Goal: Task Accomplishment & Management: Complete application form

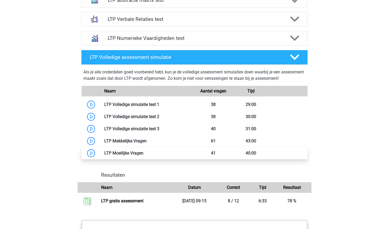
scroll to position [426, 0]
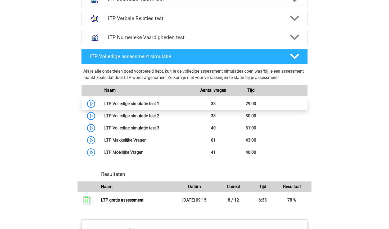
click at [159, 104] on link at bounding box center [159, 103] width 0 height 5
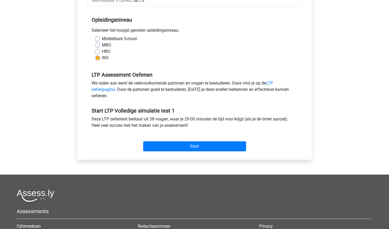
scroll to position [102, 0]
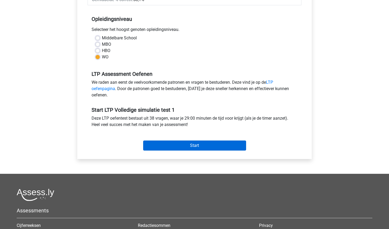
click at [200, 149] on input "Start" at bounding box center [194, 146] width 103 height 10
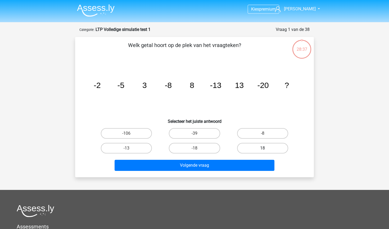
click at [248, 146] on label "18" at bounding box center [262, 148] width 51 height 11
click at [263, 148] on input "18" at bounding box center [264, 149] width 3 height 3
radio input "true"
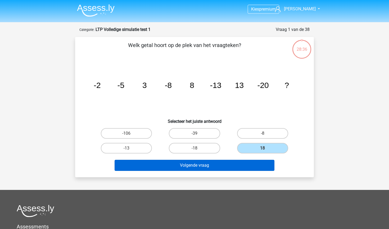
click at [228, 166] on button "Volgende vraag" at bounding box center [195, 165] width 160 height 11
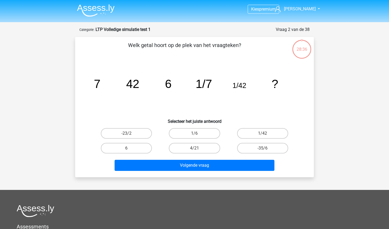
scroll to position [26, 0]
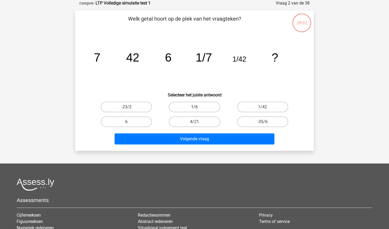
click at [207, 108] on label "1/6" at bounding box center [194, 107] width 51 height 11
click at [198, 108] on input "1/6" at bounding box center [196, 108] width 3 height 3
radio input "true"
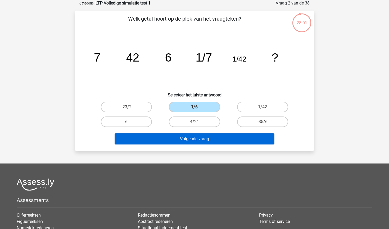
click at [204, 138] on button "Volgende vraag" at bounding box center [195, 139] width 160 height 11
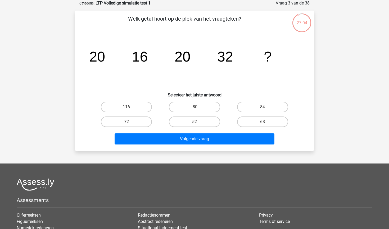
click at [129, 109] on input "116" at bounding box center [127, 108] width 3 height 3
radio input "true"
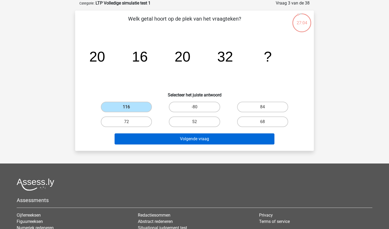
click at [169, 138] on button "Volgende vraag" at bounding box center [195, 139] width 160 height 11
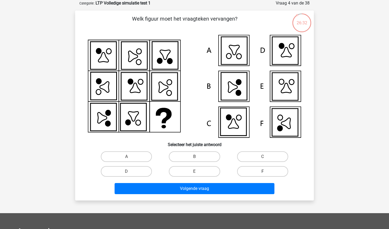
click at [244, 174] on label "F" at bounding box center [262, 171] width 51 height 11
click at [263, 174] on input "F" at bounding box center [264, 173] width 3 height 3
radio input "true"
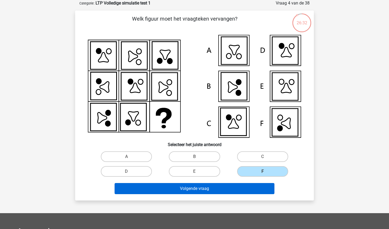
click at [231, 185] on button "Volgende vraag" at bounding box center [195, 188] width 160 height 11
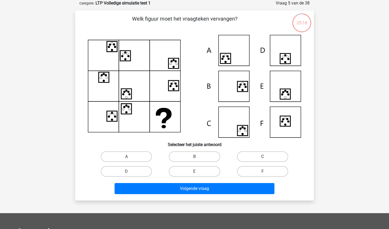
click at [256, 157] on label "C" at bounding box center [262, 157] width 51 height 11
click at [263, 157] on input "C" at bounding box center [264, 158] width 3 height 3
radio input "true"
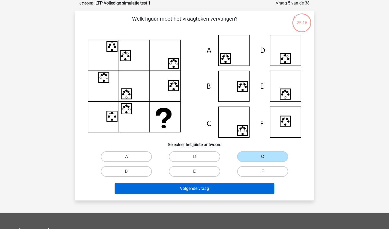
click at [227, 191] on button "Volgende vraag" at bounding box center [195, 188] width 160 height 11
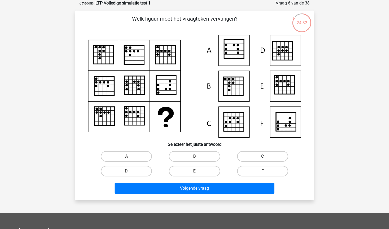
click at [267, 152] on label "C" at bounding box center [262, 156] width 51 height 11
click at [266, 157] on input "C" at bounding box center [264, 158] width 3 height 3
radio input "true"
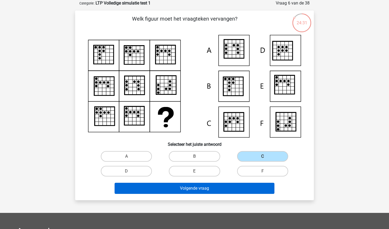
click at [238, 186] on button "Volgende vraag" at bounding box center [195, 188] width 160 height 11
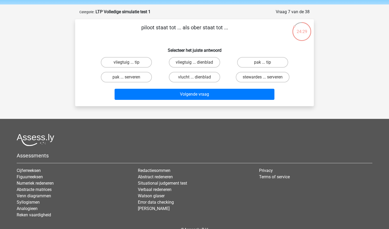
scroll to position [17, 0]
click at [207, 63] on label "vliegtuig ... dienblad" at bounding box center [194, 62] width 51 height 11
click at [198, 63] on input "vliegtuig ... dienblad" at bounding box center [196, 64] width 3 height 3
radio input "true"
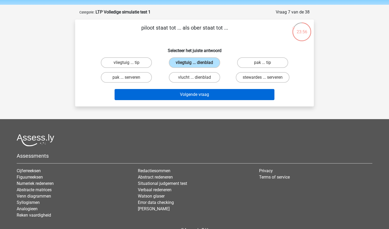
click at [201, 95] on button "Volgende vraag" at bounding box center [195, 94] width 160 height 11
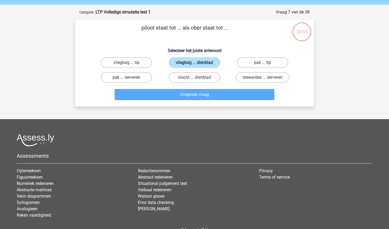
scroll to position [26, 0]
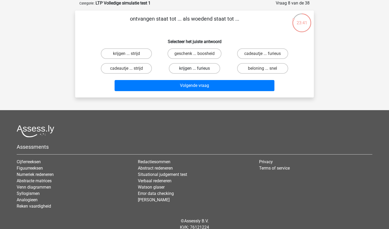
click at [200, 66] on label "krijgen ... furieus" at bounding box center [194, 68] width 51 height 11
click at [198, 69] on input "krijgen ... furieus" at bounding box center [196, 70] width 3 height 3
radio input "true"
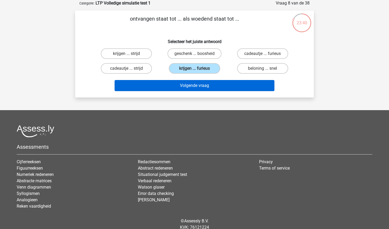
click at [197, 85] on button "Volgende vraag" at bounding box center [195, 85] width 160 height 11
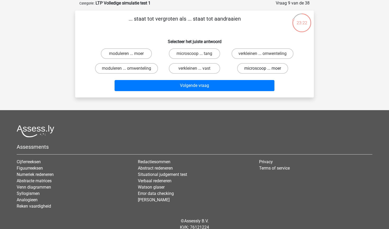
click at [250, 72] on label "microscoop ... moer" at bounding box center [262, 68] width 51 height 11
click at [263, 72] on input "microscoop ... moer" at bounding box center [264, 70] width 3 height 3
radio input "true"
click at [208, 56] on label "microscoop ... tang" at bounding box center [194, 53] width 51 height 11
click at [198, 56] on input "microscoop ... tang" at bounding box center [196, 55] width 3 height 3
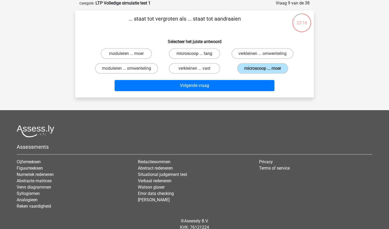
radio input "true"
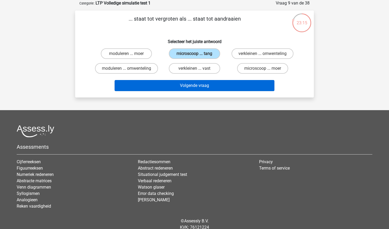
click at [202, 82] on button "Volgende vraag" at bounding box center [195, 85] width 160 height 11
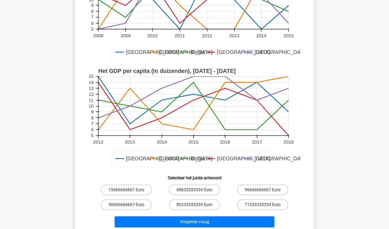
scroll to position [103, 0]
click at [247, 208] on label "71533333334 Euro" at bounding box center [262, 205] width 51 height 11
click at [263, 208] on input "71533333334 Euro" at bounding box center [264, 206] width 3 height 3
radio input "true"
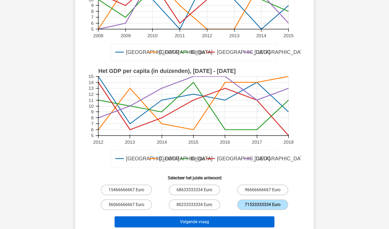
click at [233, 220] on button "Volgende vraag" at bounding box center [195, 222] width 160 height 11
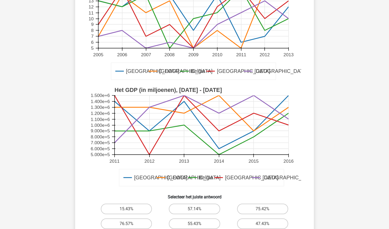
scroll to position [117, 0]
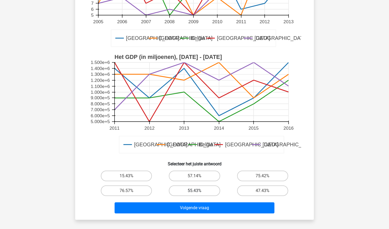
click at [186, 193] on label "55.43%" at bounding box center [194, 191] width 51 height 11
click at [195, 193] on input "55.43%" at bounding box center [196, 192] width 3 height 3
radio input "true"
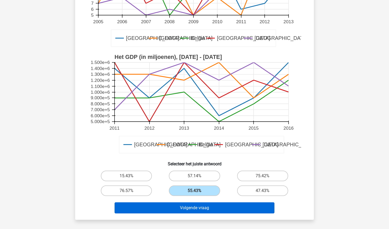
click at [183, 207] on button "Volgende vraag" at bounding box center [195, 208] width 160 height 11
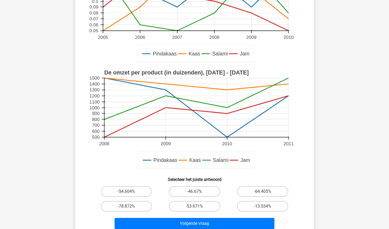
scroll to position [105, 0]
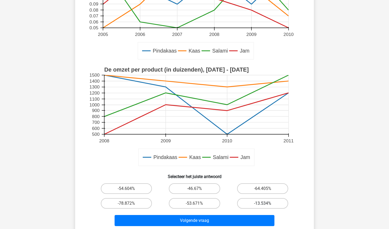
click at [254, 203] on label "-13.534%" at bounding box center [262, 203] width 51 height 11
click at [263, 204] on input "-13.534%" at bounding box center [264, 205] width 3 height 3
radio input "true"
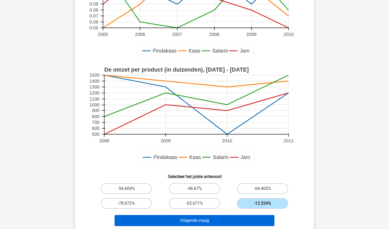
click at [241, 221] on button "Volgende vraag" at bounding box center [195, 220] width 160 height 11
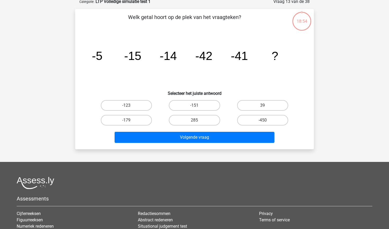
scroll to position [26, 0]
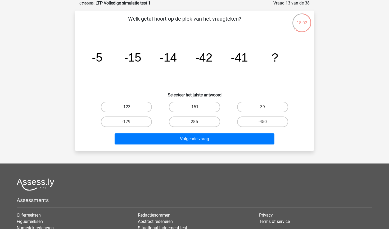
click at [132, 107] on label "-123" at bounding box center [126, 107] width 51 height 11
click at [130, 107] on input "-123" at bounding box center [127, 108] width 3 height 3
radio input "true"
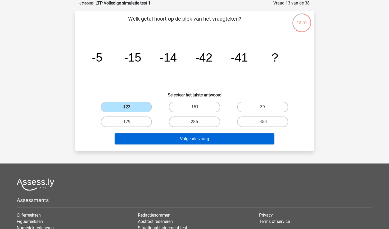
click at [167, 144] on button "Volgende vraag" at bounding box center [195, 139] width 160 height 11
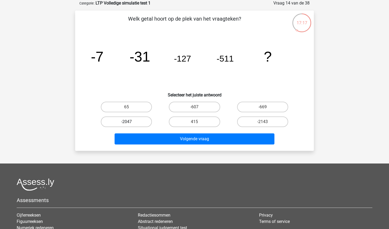
click at [136, 123] on label "-2047" at bounding box center [126, 122] width 51 height 11
click at [130, 123] on input "-2047" at bounding box center [127, 123] width 3 height 3
radio input "true"
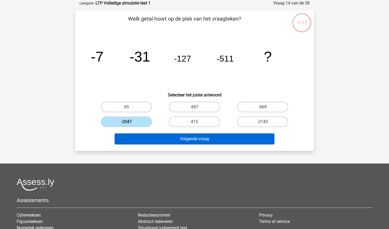
click at [149, 135] on button "Volgende vraag" at bounding box center [195, 139] width 160 height 11
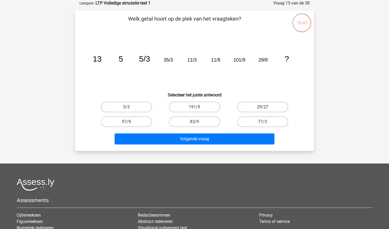
click at [255, 111] on label "29/27" at bounding box center [262, 107] width 51 height 11
click at [263, 111] on input "29/27" at bounding box center [264, 108] width 3 height 3
radio input "true"
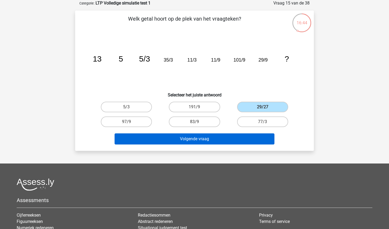
click at [216, 141] on button "Volgende vraag" at bounding box center [195, 139] width 160 height 11
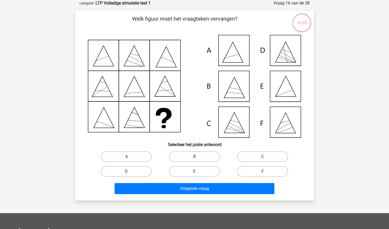
click at [187, 172] on label "E" at bounding box center [194, 171] width 51 height 11
click at [195, 172] on input "E" at bounding box center [196, 173] width 3 height 3
radio input "true"
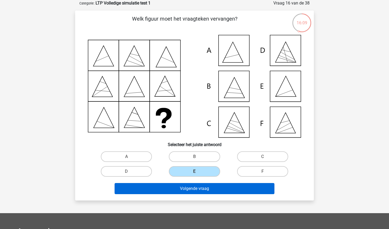
click at [183, 189] on button "Volgende vraag" at bounding box center [195, 188] width 160 height 11
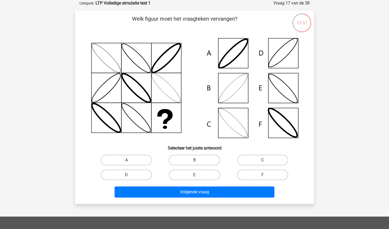
click at [192, 166] on div "B" at bounding box center [194, 160] width 68 height 15
click at [194, 161] on label "B" at bounding box center [194, 160] width 51 height 11
click at [195, 161] on input "B" at bounding box center [196, 161] width 3 height 3
radio input "true"
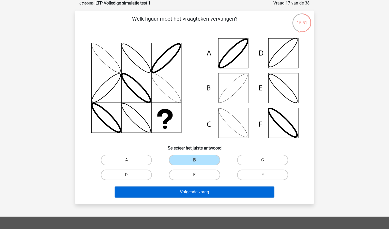
click at [185, 195] on button "Volgende vraag" at bounding box center [195, 192] width 160 height 11
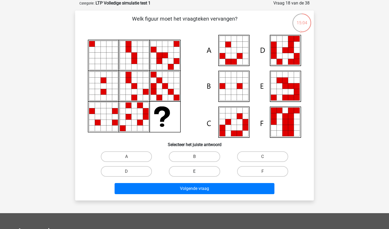
click at [187, 170] on label "E" at bounding box center [194, 171] width 51 height 11
click at [195, 172] on input "E" at bounding box center [196, 173] width 3 height 3
radio input "true"
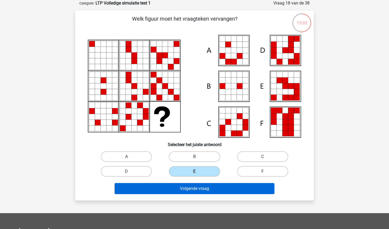
click at [183, 192] on button "Volgende vraag" at bounding box center [195, 188] width 160 height 11
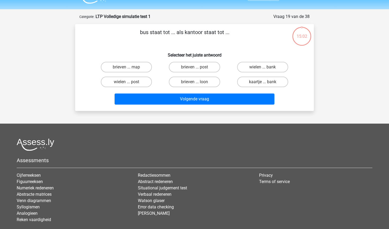
scroll to position [12, 0]
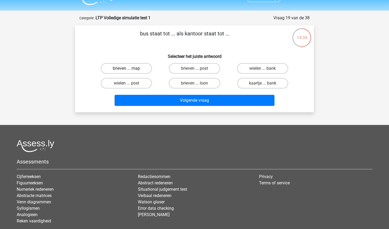
click at [125, 67] on label "brieven ... map" at bounding box center [126, 68] width 51 height 11
click at [126, 69] on input "brieven ... map" at bounding box center [127, 70] width 3 height 3
radio input "true"
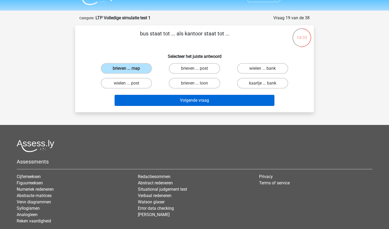
click at [188, 100] on button "Volgende vraag" at bounding box center [195, 100] width 160 height 11
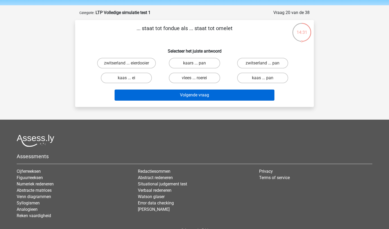
scroll to position [17, 0]
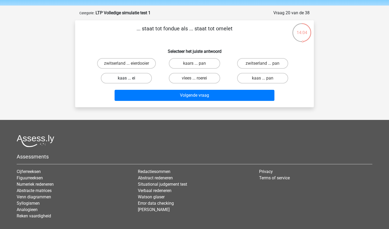
click at [143, 82] on label "kaas ... ei" at bounding box center [126, 78] width 51 height 11
click at [130, 82] on input "kaas ... ei" at bounding box center [127, 79] width 3 height 3
radio input "true"
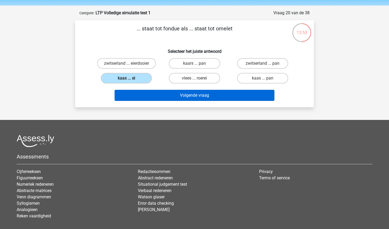
click at [162, 101] on button "Volgende vraag" at bounding box center [195, 95] width 160 height 11
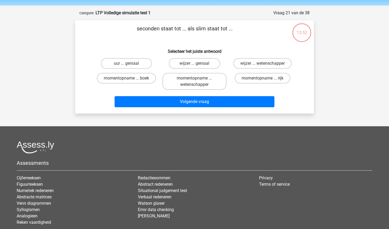
scroll to position [26, 0]
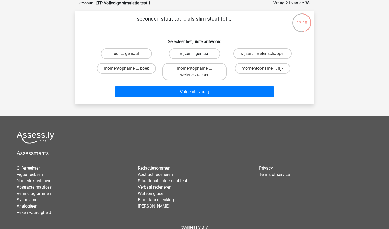
click at [182, 56] on label "wijzer ... geniaal" at bounding box center [194, 53] width 51 height 11
click at [195, 56] on input "wijzer ... geniaal" at bounding box center [196, 55] width 3 height 3
radio input "true"
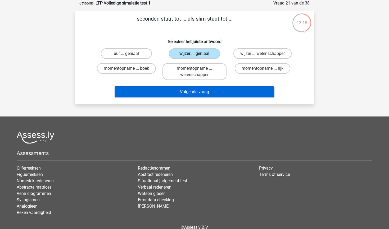
click at [172, 98] on button "Volgende vraag" at bounding box center [195, 92] width 160 height 11
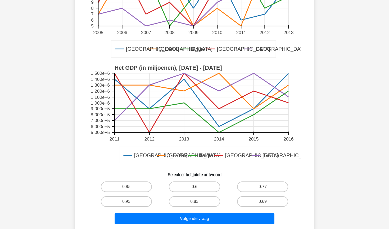
scroll to position [107, 0]
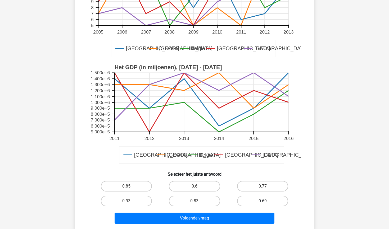
click at [256, 202] on label "0.69" at bounding box center [262, 201] width 51 height 11
click at [263, 202] on input "0.69" at bounding box center [264, 202] width 3 height 3
radio input "true"
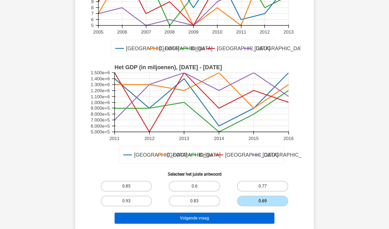
click at [237, 218] on button "Volgende vraag" at bounding box center [195, 218] width 160 height 11
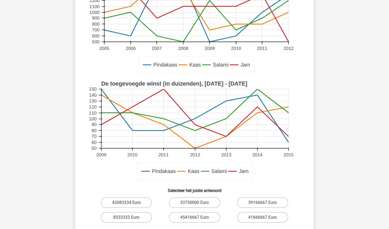
scroll to position [116, 0]
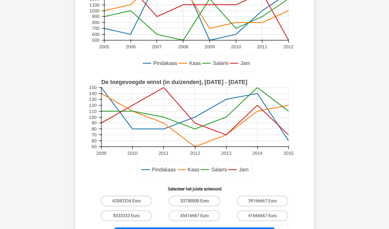
click at [194, 205] on label "33750000 Euro" at bounding box center [194, 201] width 51 height 11
click at [195, 205] on input "33750000 Euro" at bounding box center [196, 202] width 3 height 3
radio input "true"
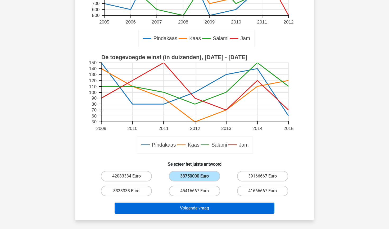
click at [201, 210] on button "Volgende vraag" at bounding box center [195, 208] width 160 height 11
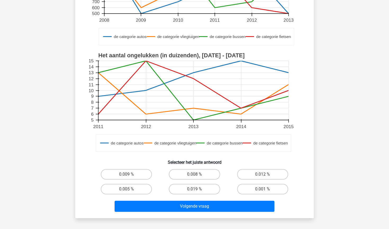
scroll to position [133, 0]
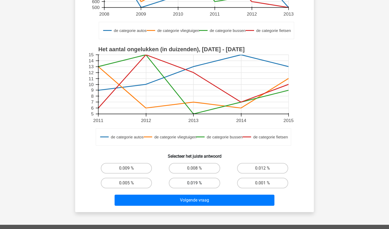
click at [203, 184] on label "0.019 %" at bounding box center [194, 183] width 51 height 11
click at [198, 184] on input "0.019 %" at bounding box center [196, 184] width 3 height 3
radio input "true"
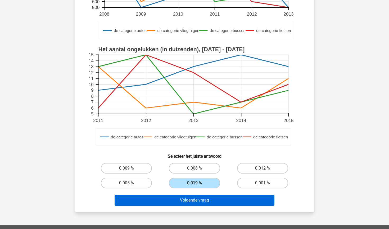
click at [200, 204] on button "Volgende vraag" at bounding box center [195, 200] width 160 height 11
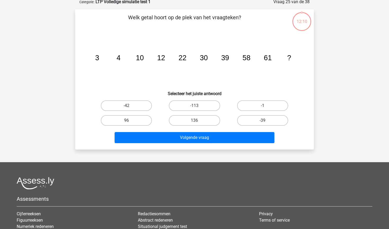
scroll to position [26, 0]
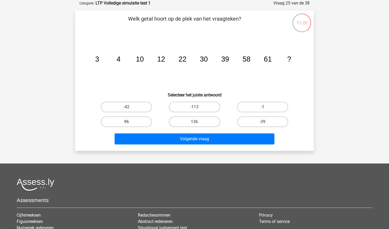
click at [137, 121] on label "96" at bounding box center [126, 122] width 51 height 11
click at [130, 122] on input "96" at bounding box center [127, 123] width 3 height 3
radio input "true"
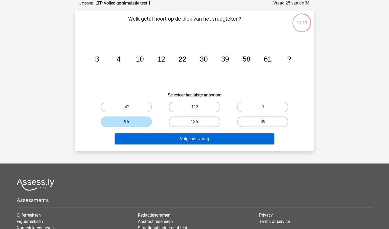
click at [157, 137] on button "Volgende vraag" at bounding box center [195, 139] width 160 height 11
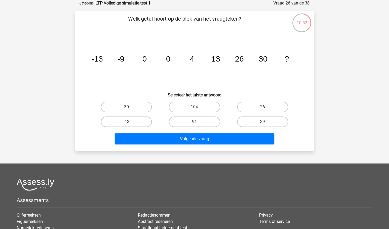
click at [142, 105] on label "30" at bounding box center [126, 107] width 51 height 11
click at [130, 107] on input "30" at bounding box center [127, 108] width 3 height 3
radio input "true"
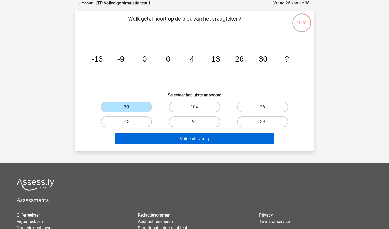
click at [152, 137] on button "Volgende vraag" at bounding box center [195, 139] width 160 height 11
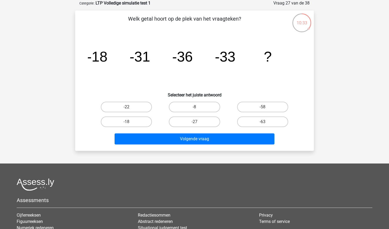
click at [149, 107] on label "-22" at bounding box center [126, 107] width 51 height 11
click at [130, 107] on input "-22" at bounding box center [127, 108] width 3 height 3
radio input "true"
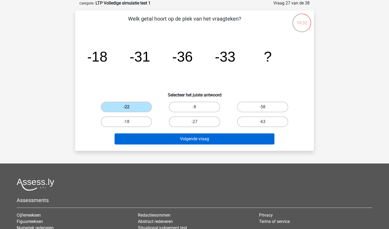
click at [159, 144] on button "Volgende vraag" at bounding box center [195, 139] width 160 height 11
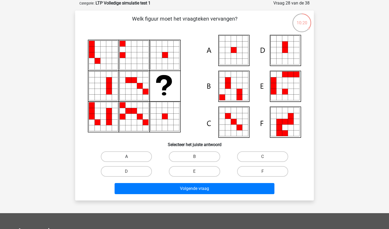
click at [125, 158] on label "A" at bounding box center [126, 157] width 51 height 11
click at [126, 158] on input "A" at bounding box center [127, 158] width 3 height 3
radio input "true"
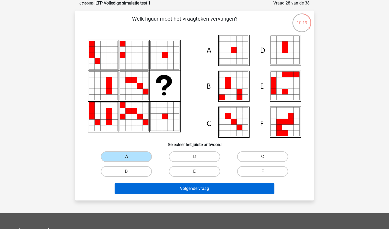
click at [135, 189] on button "Volgende vraag" at bounding box center [195, 188] width 160 height 11
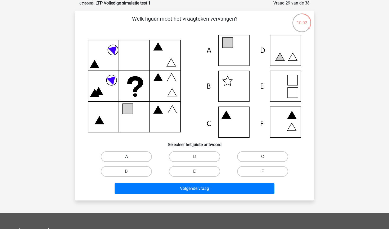
click at [142, 155] on label "A" at bounding box center [126, 157] width 51 height 11
click at [130, 157] on input "A" at bounding box center [127, 158] width 3 height 3
radio input "true"
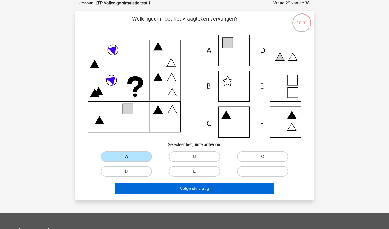
click at [144, 184] on button "Volgende vraag" at bounding box center [195, 188] width 160 height 11
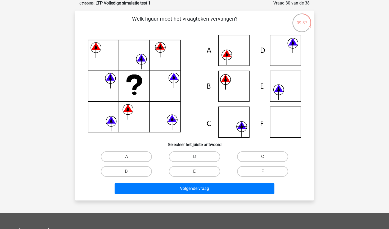
click at [193, 155] on label "B" at bounding box center [194, 157] width 51 height 11
click at [195, 157] on input "B" at bounding box center [196, 158] width 3 height 3
radio input "true"
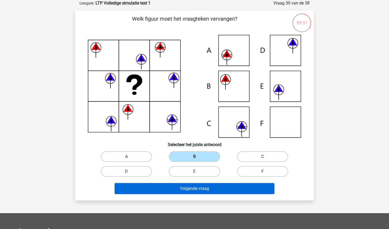
click at [185, 185] on button "Volgende vraag" at bounding box center [195, 188] width 160 height 11
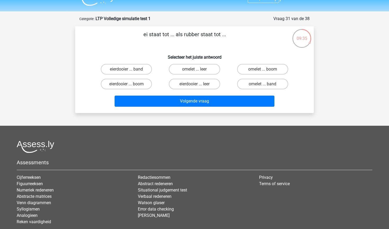
scroll to position [10, 0]
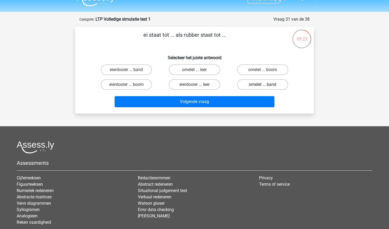
click at [252, 87] on label "omelet ... band" at bounding box center [262, 84] width 51 height 11
click at [263, 87] on input "omelet ... band" at bounding box center [264, 86] width 3 height 3
radio input "true"
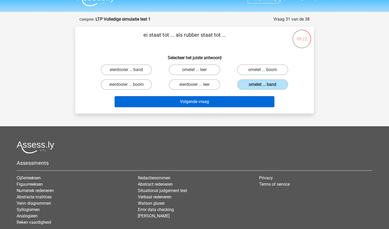
click at [232, 104] on button "Volgende vraag" at bounding box center [195, 101] width 160 height 11
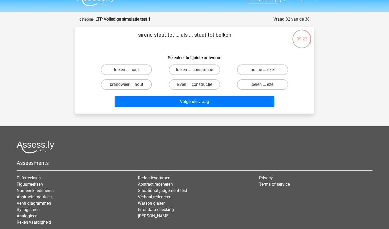
scroll to position [26, 0]
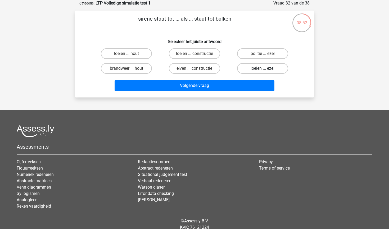
click at [256, 68] on label "loeien ... ezel" at bounding box center [262, 68] width 51 height 11
click at [263, 69] on input "loeien ... ezel" at bounding box center [264, 70] width 3 height 3
radio input "true"
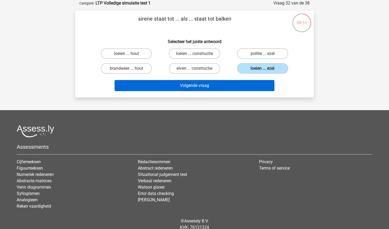
click at [221, 87] on button "Volgende vraag" at bounding box center [195, 85] width 160 height 11
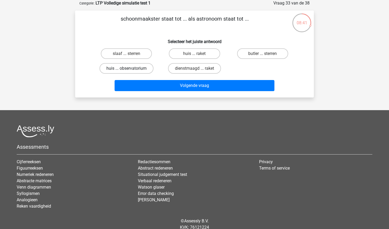
click at [112, 67] on label "huis ... observatorium" at bounding box center [127, 68] width 54 height 11
click at [126, 69] on input "huis ... observatorium" at bounding box center [127, 70] width 3 height 3
radio input "true"
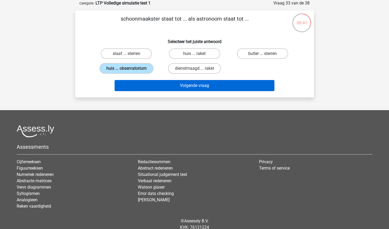
click at [138, 85] on button "Volgende vraag" at bounding box center [195, 85] width 160 height 11
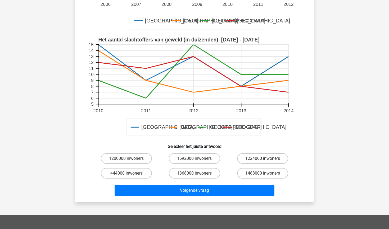
scroll to position [171, 0]
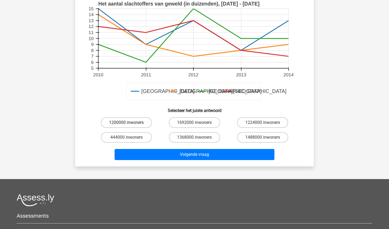
click at [140, 122] on label "1200000 inwoners" at bounding box center [126, 122] width 51 height 11
click at [130, 123] on input "1200000 inwoners" at bounding box center [127, 124] width 3 height 3
radio input "true"
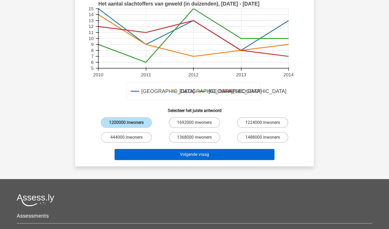
click at [159, 156] on button "Volgende vraag" at bounding box center [195, 154] width 160 height 11
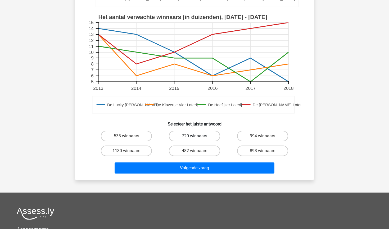
scroll to position [173, 0]
click at [186, 152] on label "482 winnaars" at bounding box center [194, 151] width 51 height 11
click at [195, 152] on input "482 winnaars" at bounding box center [196, 152] width 3 height 3
radio input "true"
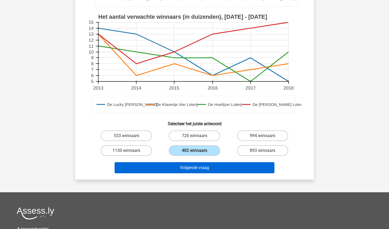
click at [186, 169] on button "Volgende vraag" at bounding box center [195, 167] width 160 height 11
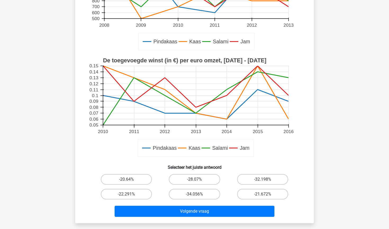
scroll to position [136, 0]
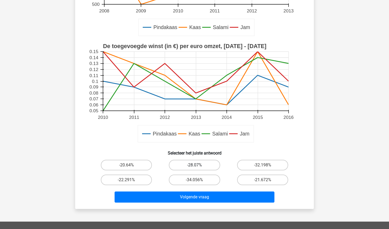
click at [194, 166] on label "-28.07%" at bounding box center [194, 165] width 51 height 11
click at [195, 166] on input "-28.07%" at bounding box center [196, 166] width 3 height 3
radio input "true"
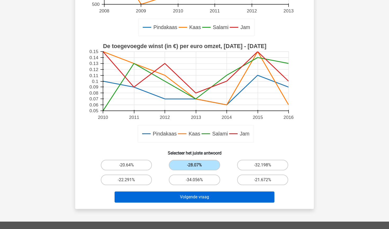
click at [188, 198] on button "Volgende vraag" at bounding box center [195, 197] width 160 height 11
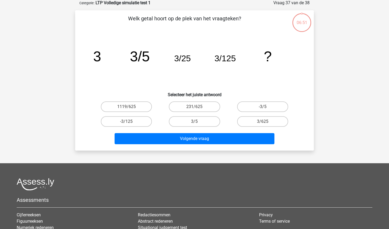
scroll to position [26, 0]
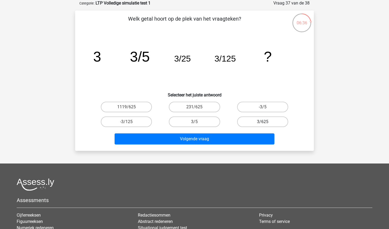
click at [257, 121] on label "3/625" at bounding box center [262, 122] width 51 height 11
click at [263, 122] on input "3/625" at bounding box center [264, 123] width 3 height 3
radio input "true"
click at [232, 145] on div "Volgende vraag" at bounding box center [194, 140] width 204 height 13
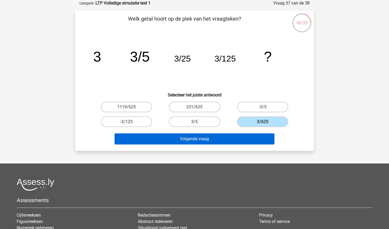
click at [234, 140] on button "Volgende vraag" at bounding box center [195, 139] width 160 height 11
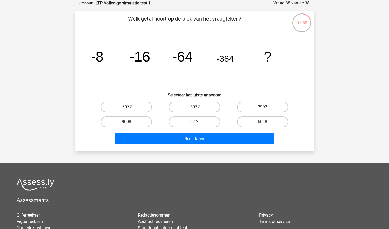
click at [140, 106] on label "-3072" at bounding box center [126, 107] width 51 height 11
click at [130, 107] on input "-3072" at bounding box center [127, 108] width 3 height 3
radio input "true"
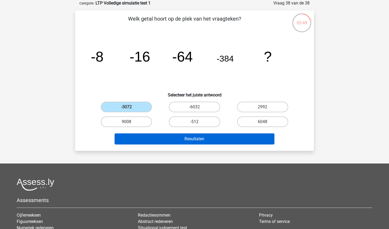
click at [147, 140] on button "Resultaten" at bounding box center [195, 139] width 160 height 11
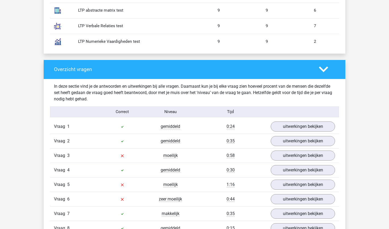
scroll to position [503, 0]
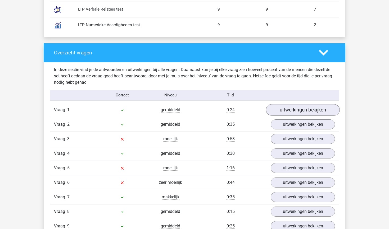
click at [276, 109] on link "uitwerkingen bekijken" at bounding box center [303, 110] width 74 height 12
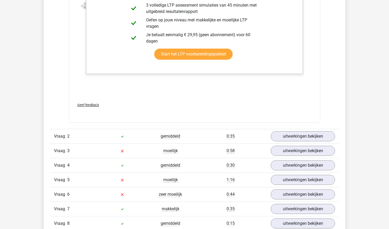
scroll to position [817, 0]
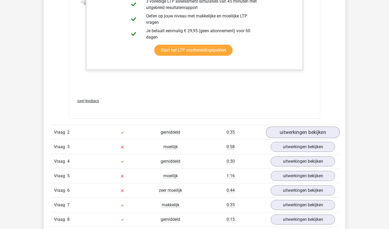
click at [287, 134] on link "uitwerkingen bekijken" at bounding box center [303, 133] width 74 height 12
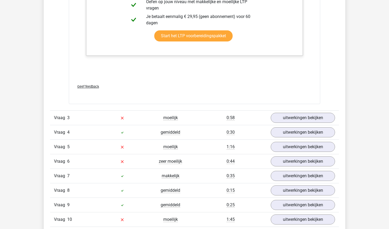
scroll to position [1171, 0]
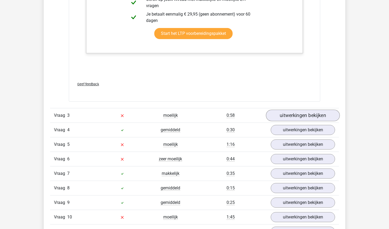
click at [296, 117] on link "uitwerkingen bekijken" at bounding box center [303, 116] width 74 height 12
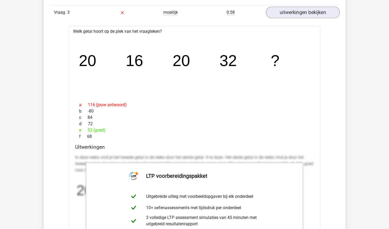
scroll to position [1275, 0]
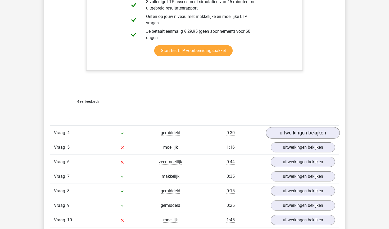
click at [303, 130] on link "uitwerkingen bekijken" at bounding box center [303, 133] width 74 height 12
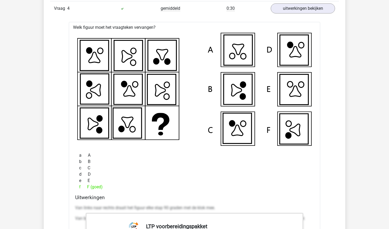
scroll to position [1615, 0]
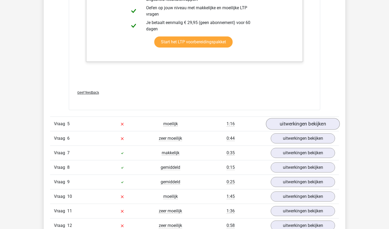
click at [299, 125] on link "uitwerkingen bekijken" at bounding box center [303, 125] width 74 height 12
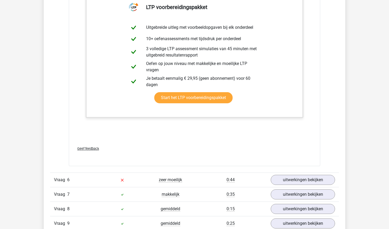
scroll to position [2233, 0]
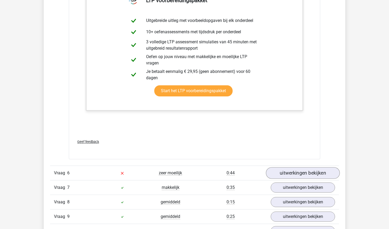
click at [287, 172] on link "uitwerkingen bekijken" at bounding box center [303, 174] width 74 height 12
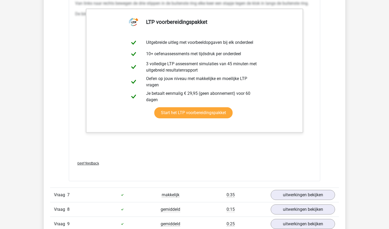
scroll to position [2619, 0]
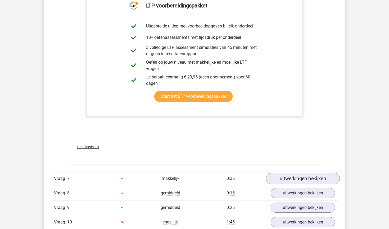
click at [288, 181] on link "uitwerkingen bekijken" at bounding box center [303, 179] width 74 height 12
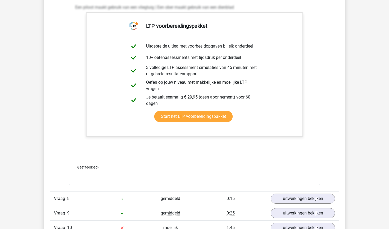
scroll to position [2881, 0]
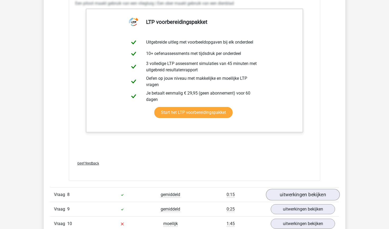
click at [287, 194] on link "uitwerkingen bekijken" at bounding box center [303, 195] width 74 height 12
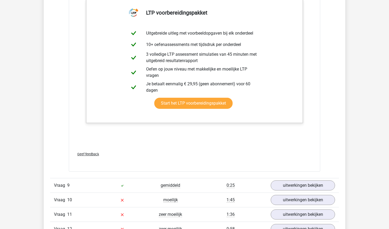
scroll to position [3182, 0]
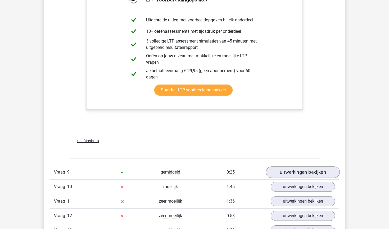
click at [299, 174] on link "uitwerkingen bekijken" at bounding box center [303, 173] width 74 height 12
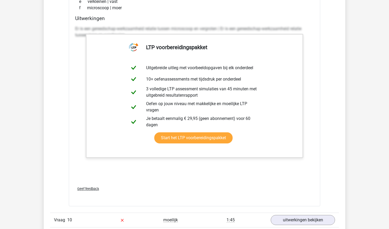
scroll to position [3433, 0]
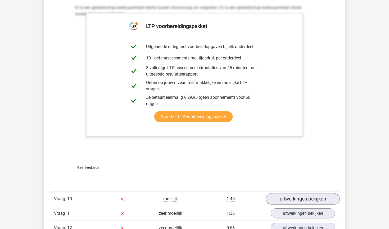
click at [288, 199] on link "uitwerkingen bekijken" at bounding box center [303, 199] width 74 height 12
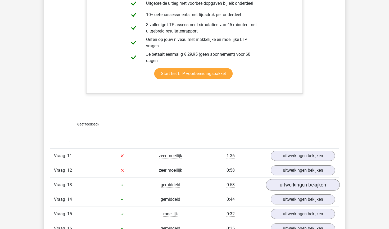
scroll to position [3991, 0]
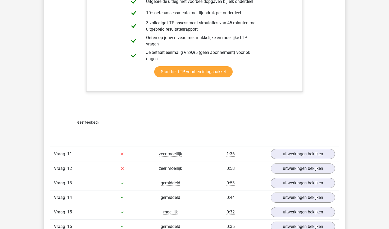
click at [304, 160] on div "Vraag 11 zeer moeilijk 1:36 uitwerkingen bekijken" at bounding box center [194, 154] width 289 height 15
click at [305, 151] on link "uitwerkingen bekijken" at bounding box center [303, 154] width 74 height 12
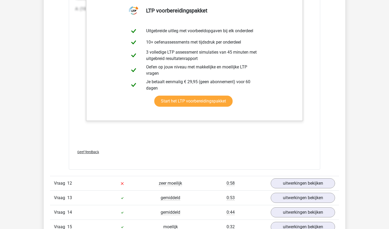
scroll to position [4481, 0]
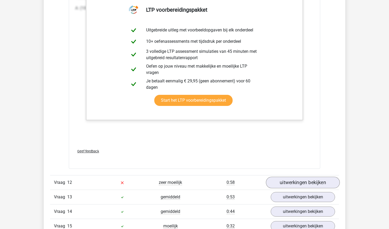
click at [286, 183] on link "uitwerkingen bekijken" at bounding box center [303, 183] width 74 height 12
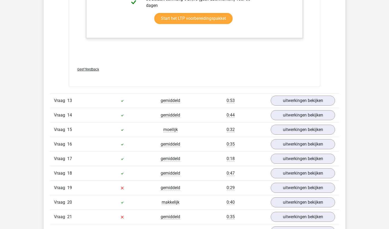
scroll to position [5083, 0]
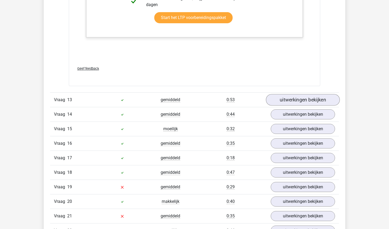
click at [293, 104] on link "uitwerkingen bekijken" at bounding box center [303, 100] width 74 height 12
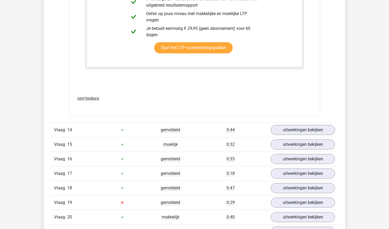
scroll to position [5397, 0]
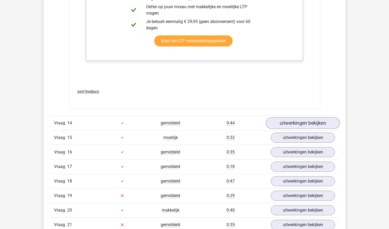
click at [290, 127] on link "uitwerkingen bekijken" at bounding box center [303, 123] width 74 height 12
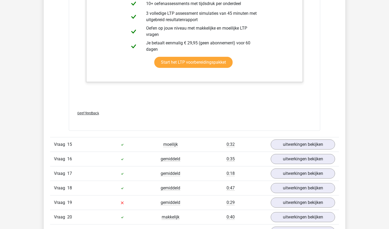
scroll to position [5713, 0]
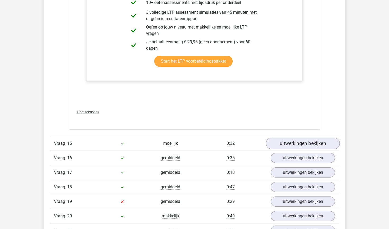
click at [281, 142] on link "uitwerkingen bekijken" at bounding box center [303, 144] width 74 height 12
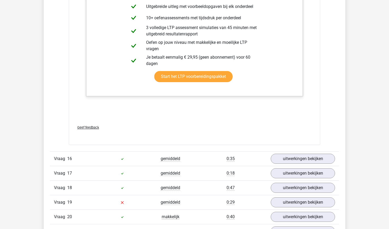
scroll to position [6036, 0]
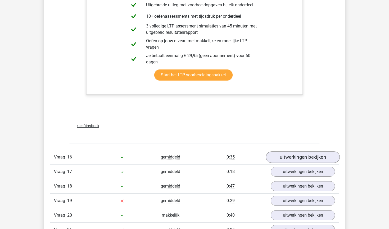
click at [291, 157] on link "uitwerkingen bekijken" at bounding box center [303, 158] width 74 height 12
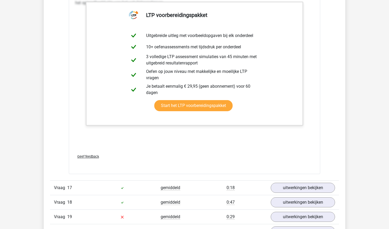
scroll to position [6414, 0]
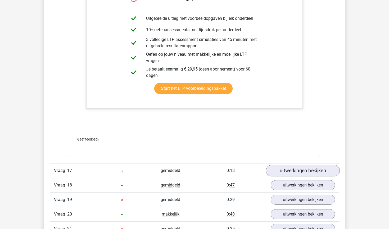
click at [292, 170] on link "uitwerkingen bekijken" at bounding box center [303, 171] width 74 height 12
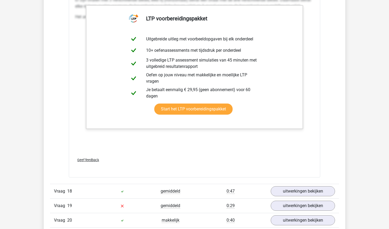
scroll to position [6791, 0]
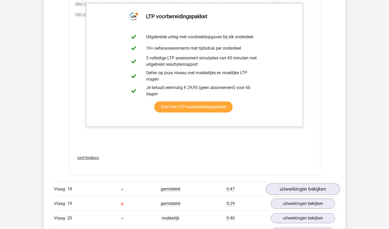
click at [283, 188] on link "uitwerkingen bekijken" at bounding box center [303, 190] width 74 height 12
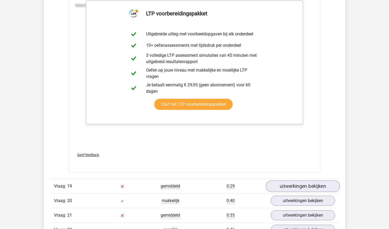
click at [283, 188] on link "uitwerkingen bekijken" at bounding box center [303, 187] width 74 height 12
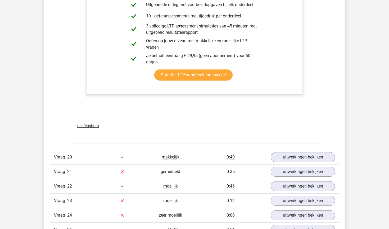
scroll to position [7497, 0]
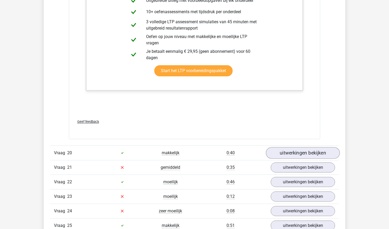
click at [301, 156] on link "uitwerkingen bekijken" at bounding box center [303, 153] width 74 height 12
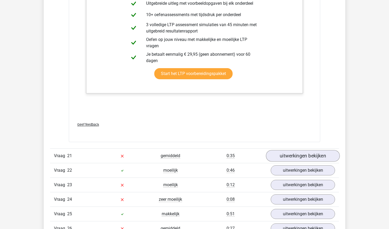
click at [300, 156] on link "uitwerkingen bekijken" at bounding box center [303, 156] width 74 height 12
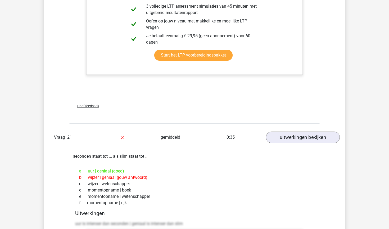
scroll to position [7797, 0]
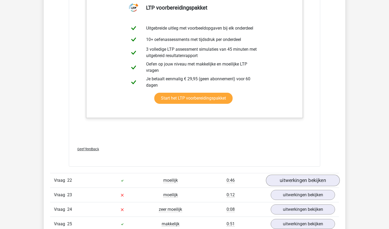
click at [291, 177] on link "uitwerkingen bekijken" at bounding box center [303, 181] width 74 height 12
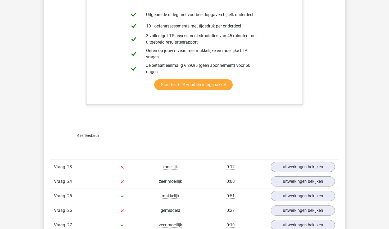
scroll to position [8559, 0]
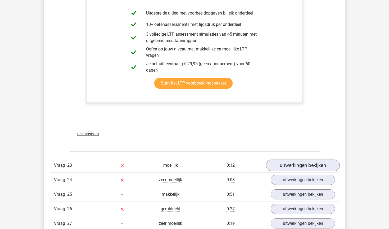
click at [300, 168] on link "uitwerkingen bekijken" at bounding box center [303, 166] width 74 height 12
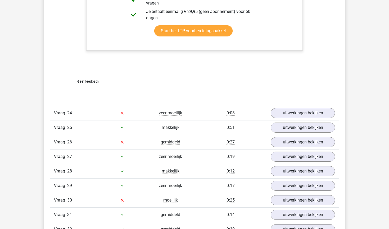
scroll to position [9139, 0]
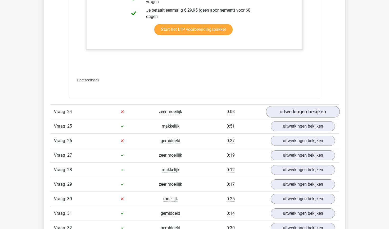
click at [296, 111] on link "uitwerkingen bekijken" at bounding box center [303, 112] width 74 height 12
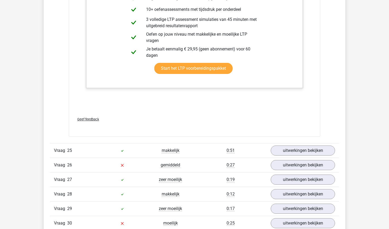
scroll to position [9631, 0]
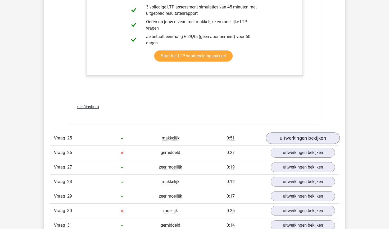
click at [284, 137] on link "uitwerkingen bekijken" at bounding box center [303, 139] width 74 height 12
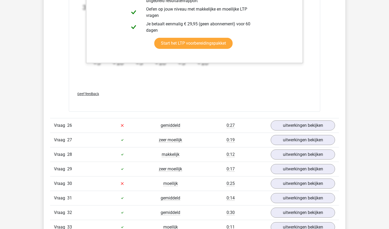
scroll to position [9993, 0]
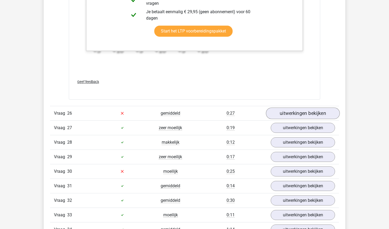
click at [291, 114] on link "uitwerkingen bekijken" at bounding box center [303, 114] width 74 height 12
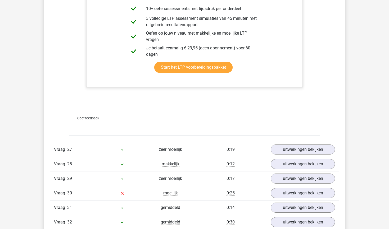
scroll to position [10297, 0]
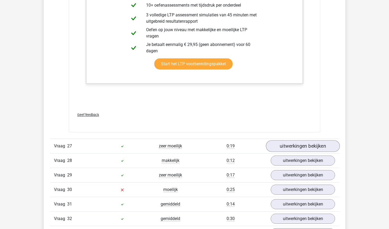
click at [295, 147] on link "uitwerkingen bekijken" at bounding box center [303, 147] width 74 height 12
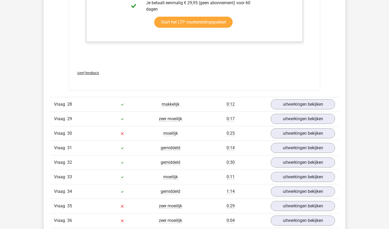
scroll to position [10675, 0]
click at [289, 104] on link "uitwerkingen bekijken" at bounding box center [303, 105] width 74 height 12
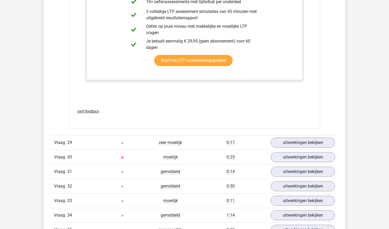
scroll to position [11030, 0]
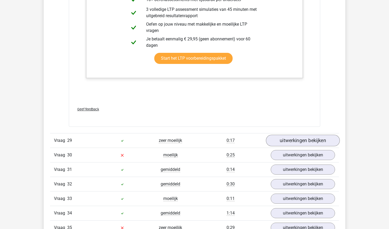
click at [302, 140] on link "uitwerkingen bekijken" at bounding box center [303, 141] width 74 height 12
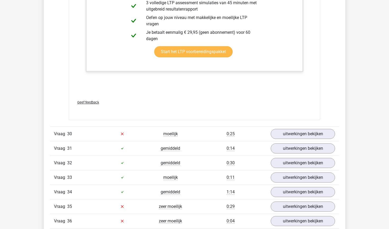
scroll to position [11431, 0]
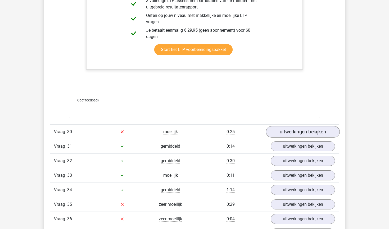
click at [298, 133] on link "uitwerkingen bekijken" at bounding box center [303, 132] width 74 height 12
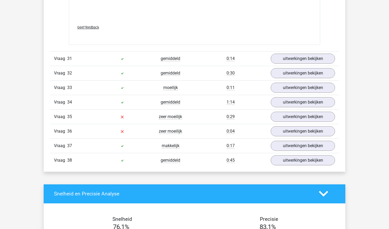
scroll to position [11897, 0]
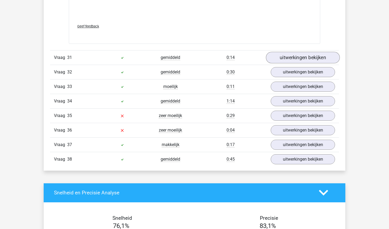
click at [292, 56] on link "uitwerkingen bekijken" at bounding box center [303, 58] width 74 height 12
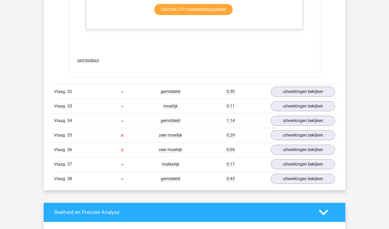
scroll to position [12144, 0]
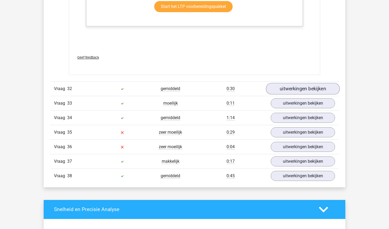
click at [295, 86] on link "uitwerkingen bekijken" at bounding box center [303, 89] width 74 height 12
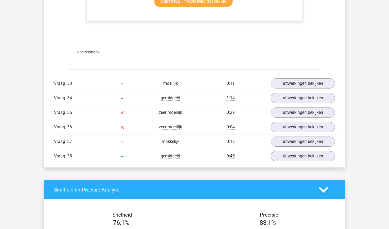
scroll to position [12427, 0]
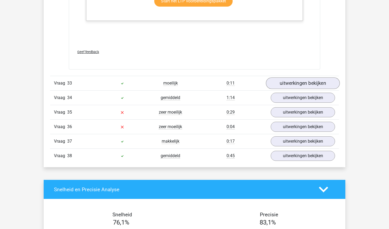
click at [295, 85] on link "uitwerkingen bekijken" at bounding box center [303, 84] width 74 height 12
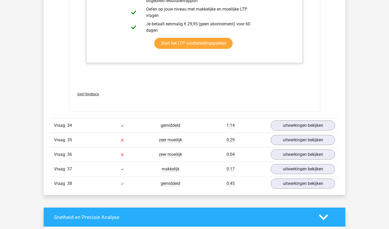
scroll to position [12665, 0]
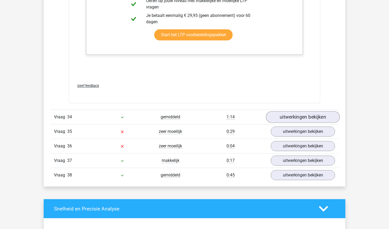
click at [296, 113] on link "uitwerkingen bekijken" at bounding box center [303, 118] width 74 height 12
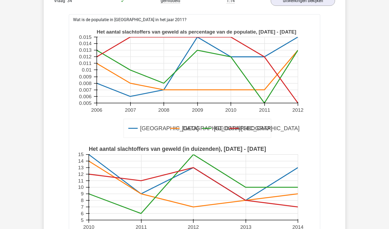
scroll to position [12782, 0]
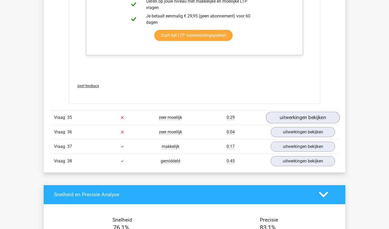
click at [296, 113] on link "uitwerkingen bekijken" at bounding box center [303, 118] width 74 height 12
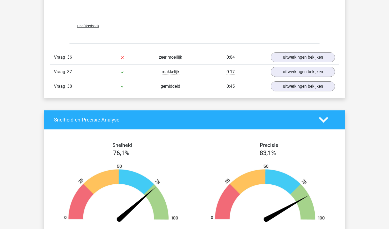
scroll to position [13766, 0]
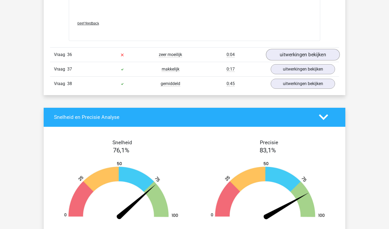
click at [296, 53] on link "uitwerkingen bekijken" at bounding box center [303, 55] width 74 height 12
